Goal: Check status

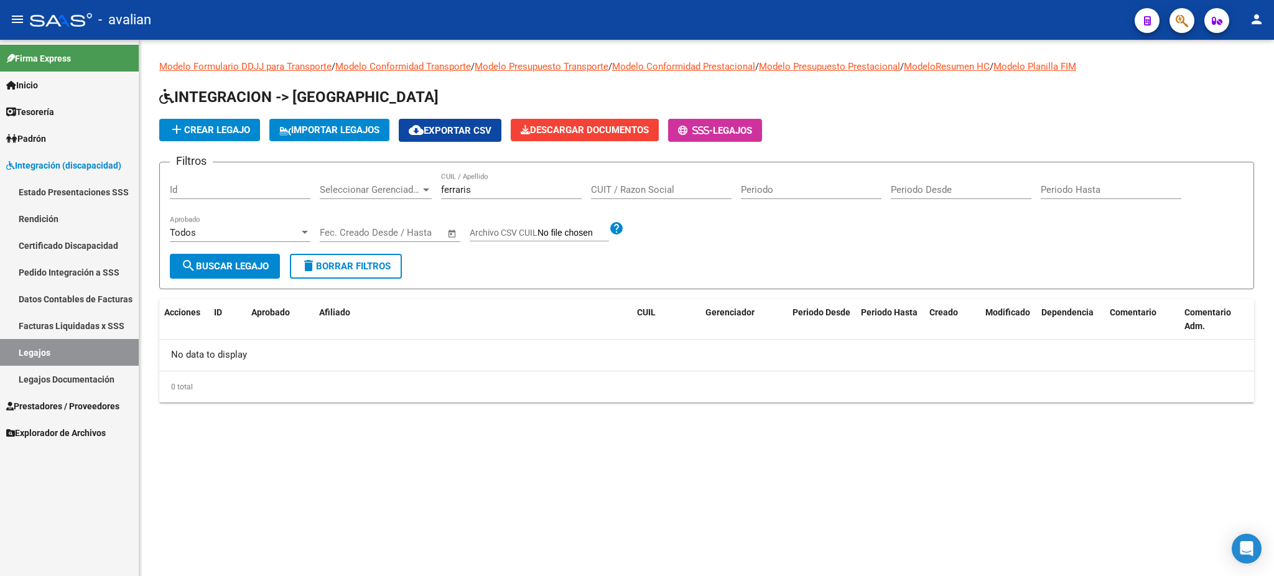
click at [46, 270] on link "Pedido Integración a SSS" at bounding box center [69, 272] width 139 height 27
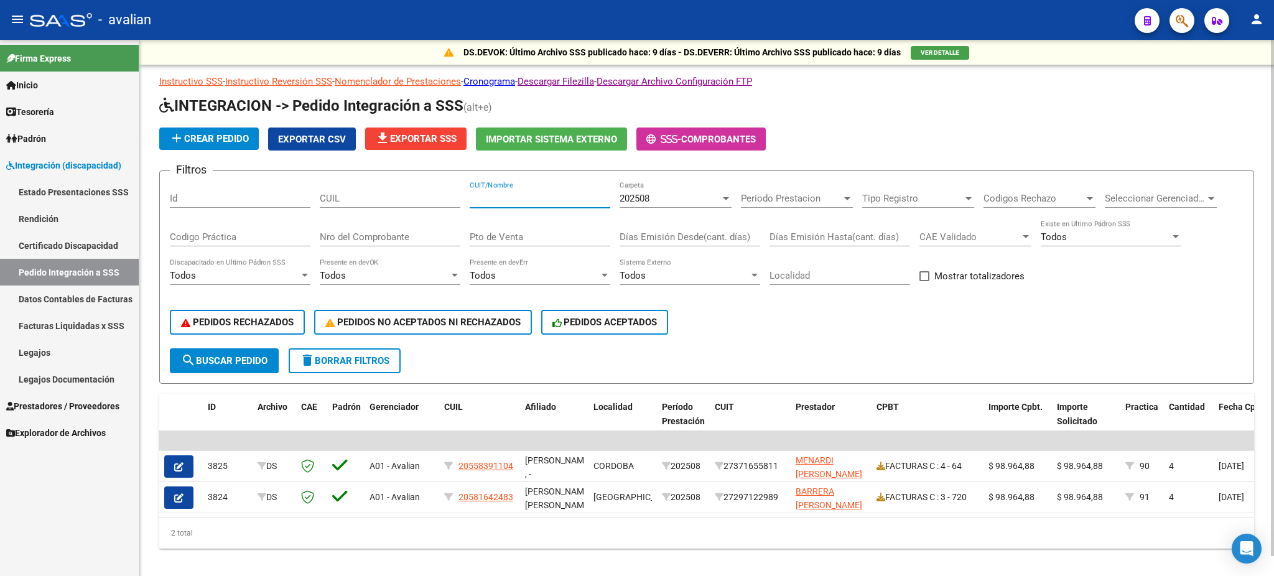
click at [498, 193] on input "CUIT/Nombre" at bounding box center [540, 198] width 141 height 11
paste input "27377742791"
click at [668, 200] on div "202508" at bounding box center [670, 198] width 101 height 11
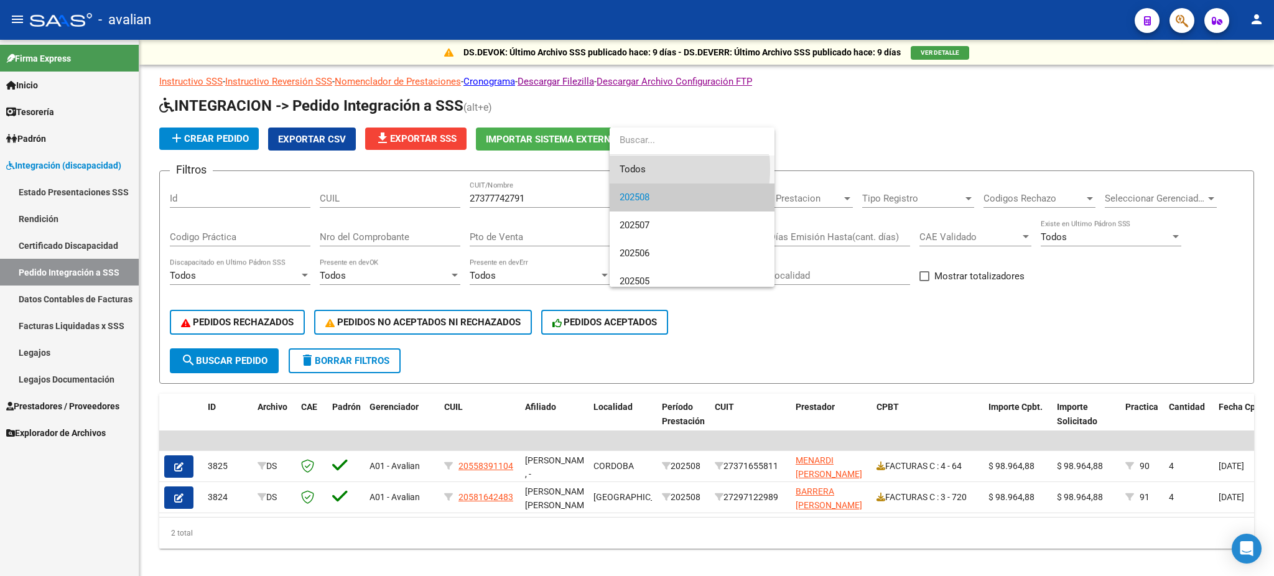
click at [637, 169] on span "Todos" at bounding box center [692, 170] width 145 height 28
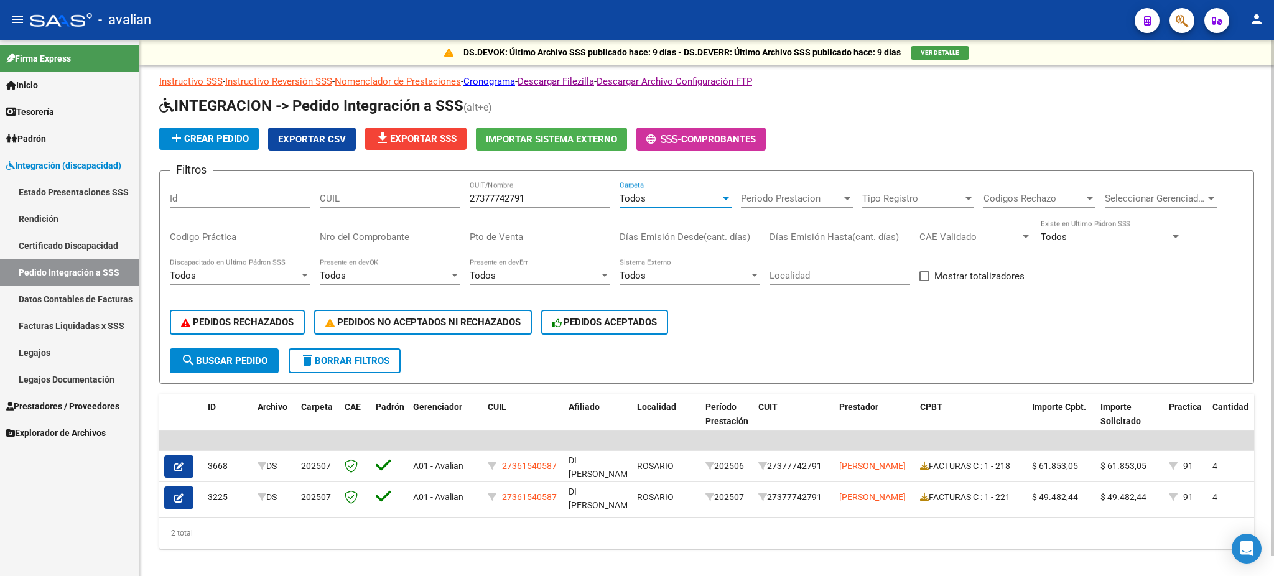
click at [252, 355] on span "search Buscar Pedido" at bounding box center [224, 360] width 86 height 11
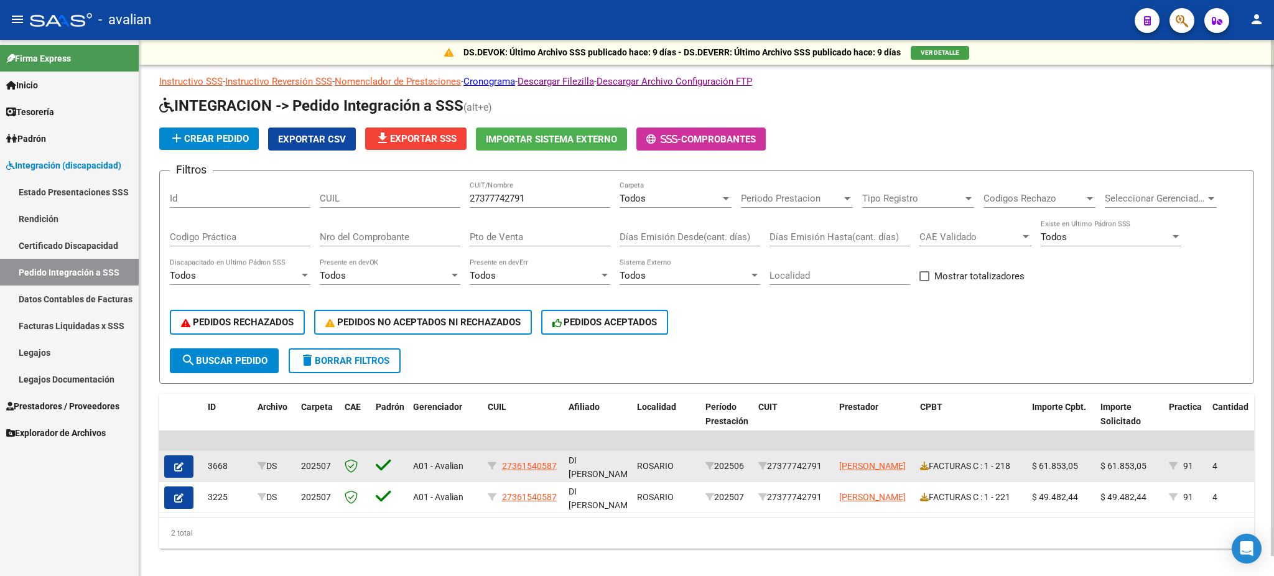
click at [800, 461] on div "27377742791" at bounding box center [793, 466] width 71 height 14
copy div "27377742791"
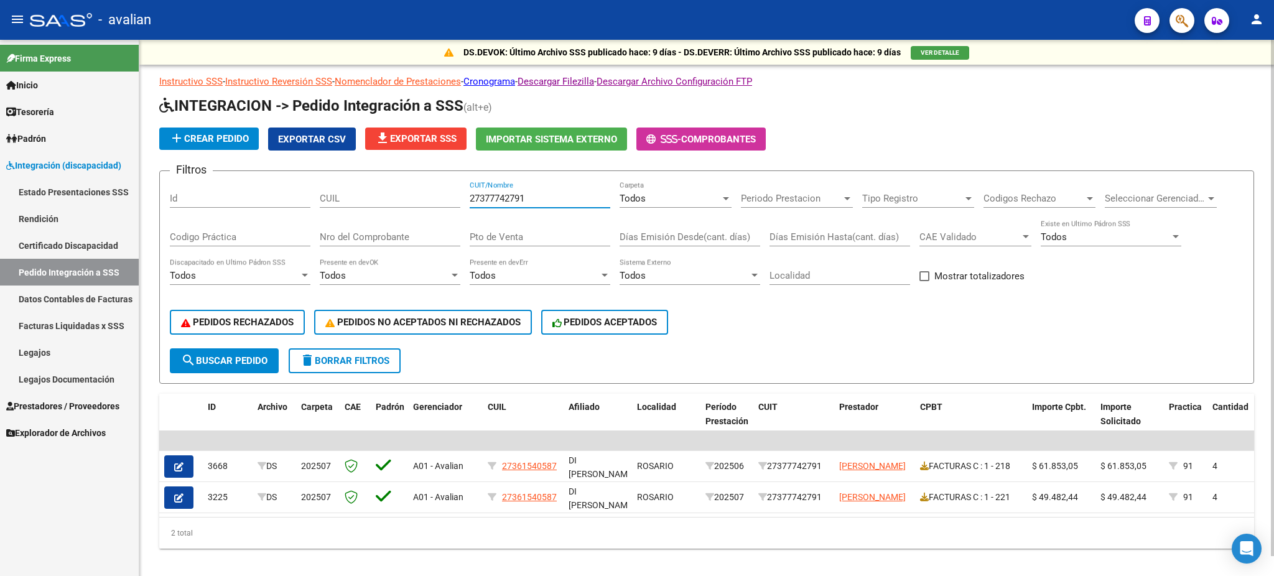
drag, startPoint x: 553, startPoint y: 196, endPoint x: 360, endPoint y: 187, distance: 193.1
click at [360, 187] on div "Filtros Id CUIL 27377742791 CUIT/Nombre Todos Carpeta Periodo Prestacion Period…" at bounding box center [707, 264] width 1074 height 167
paste input "15269984"
type input "27315269984"
click at [224, 355] on span "search Buscar Pedido" at bounding box center [224, 360] width 86 height 11
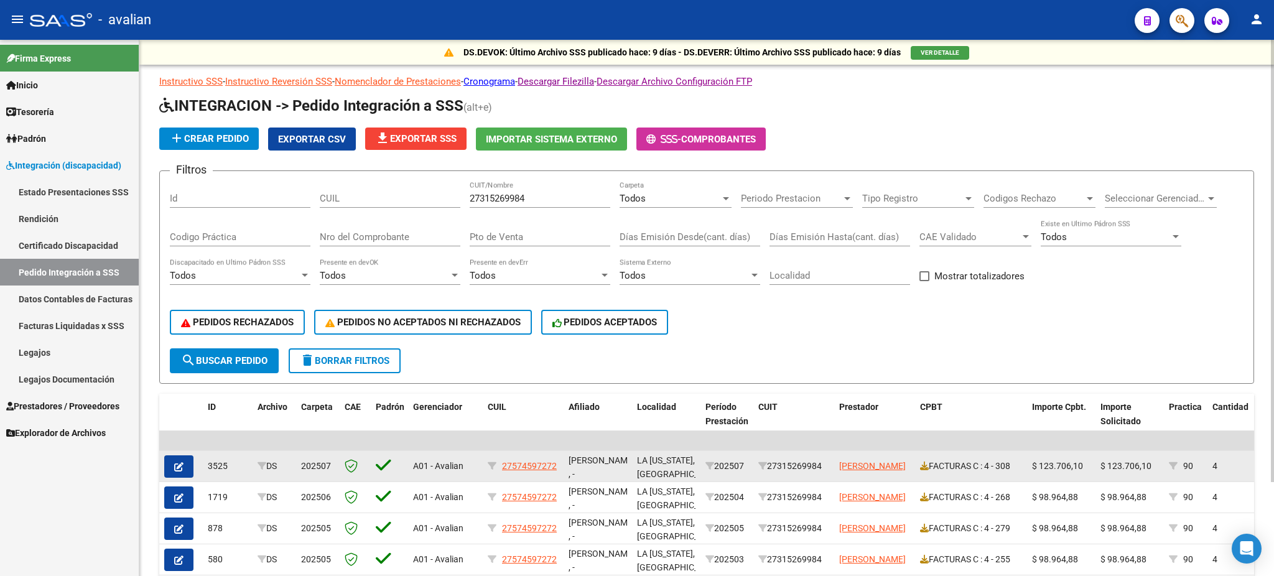
scroll to position [83, 0]
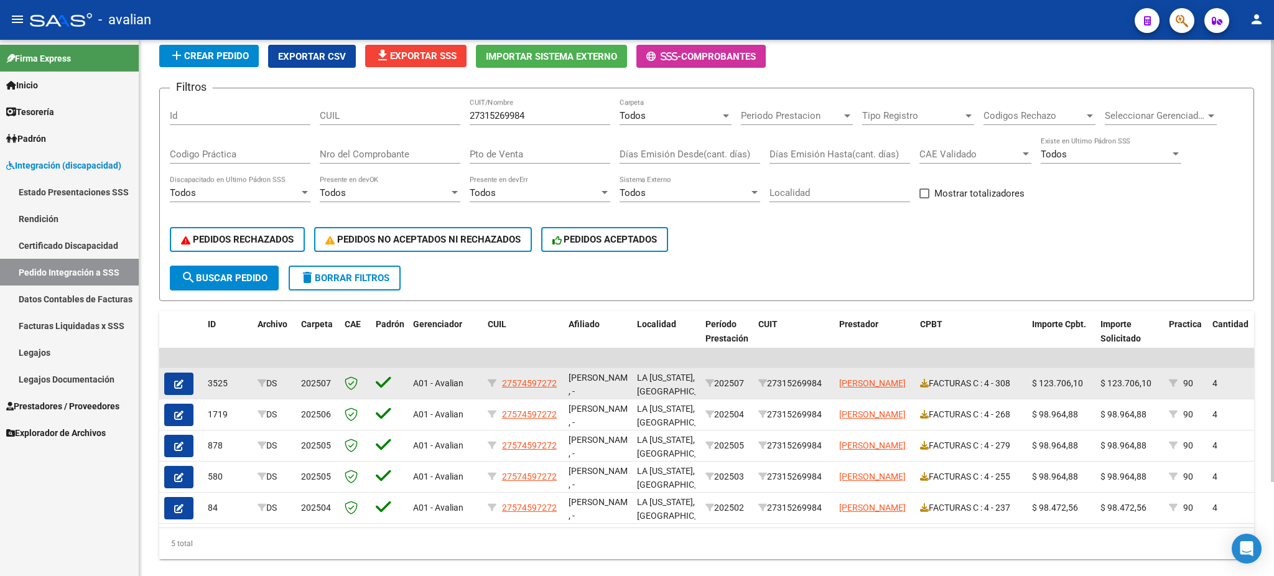
drag, startPoint x: 831, startPoint y: 380, endPoint x: 774, endPoint y: 381, distance: 56.6
click at [774, 381] on datatable-body-cell "27315269984" at bounding box center [793, 383] width 81 height 30
